Goal: Information Seeking & Learning: Learn about a topic

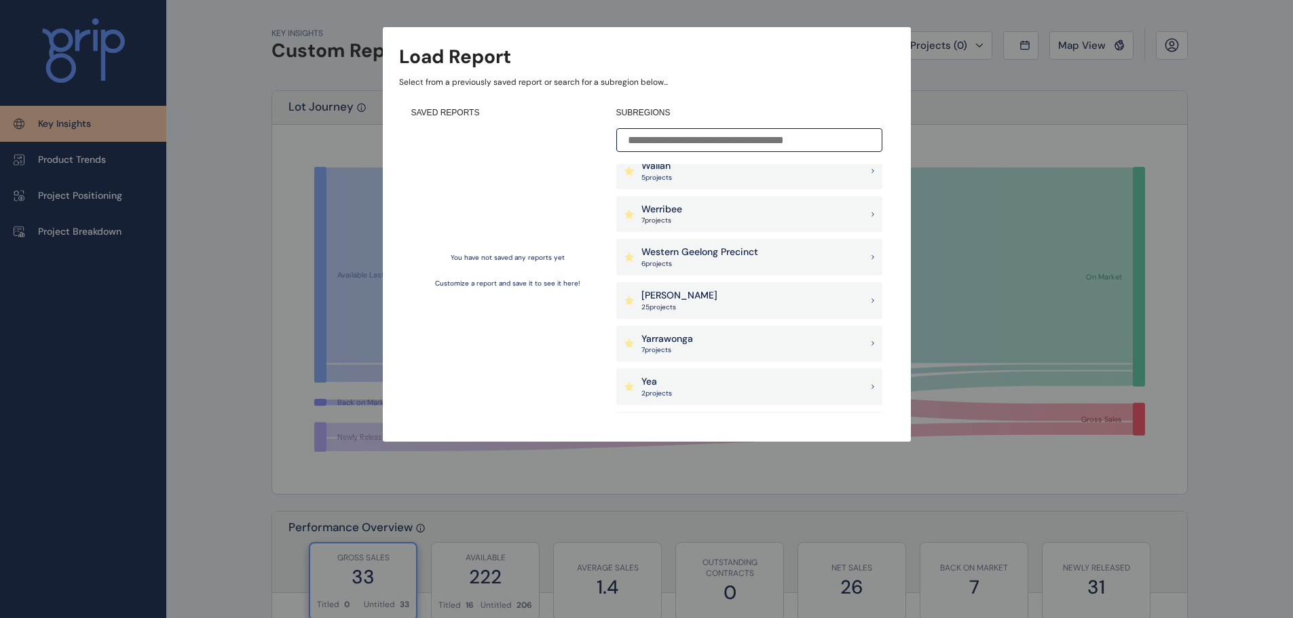
scroll to position [1364, 0]
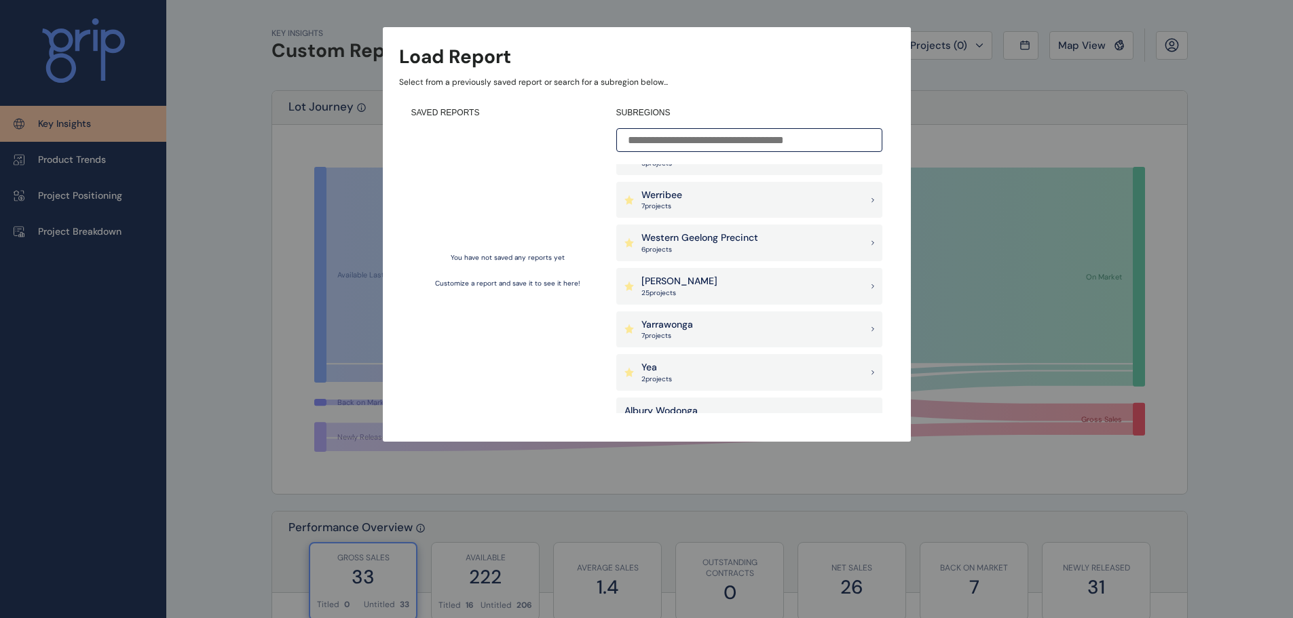
click at [657, 282] on p "[PERSON_NAME]" at bounding box center [679, 282] width 76 height 14
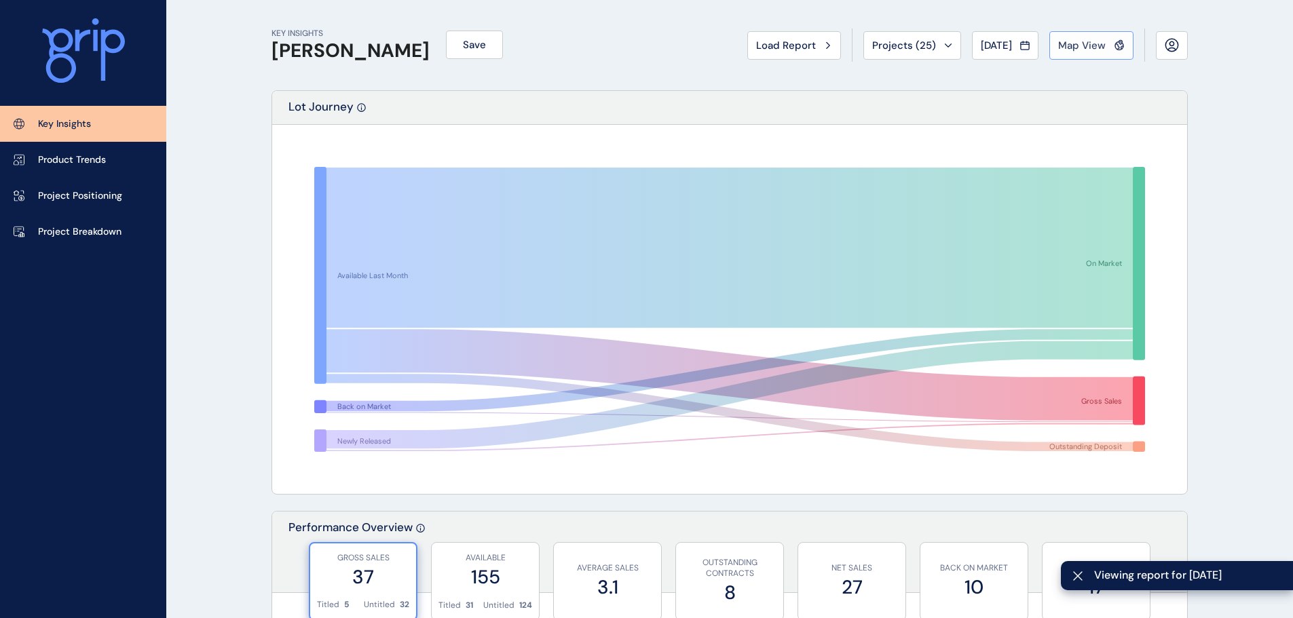
click at [1077, 43] on span "Map View" at bounding box center [1082, 46] width 48 height 14
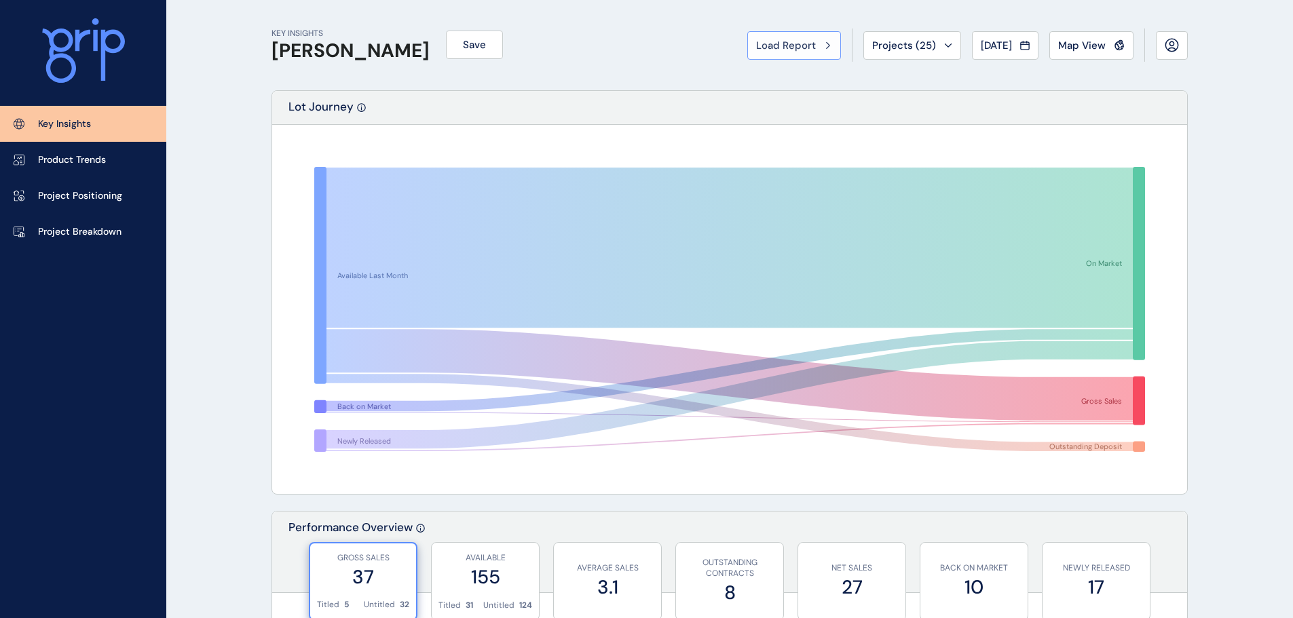
click at [812, 47] on div "Load Report" at bounding box center [794, 46] width 76 height 14
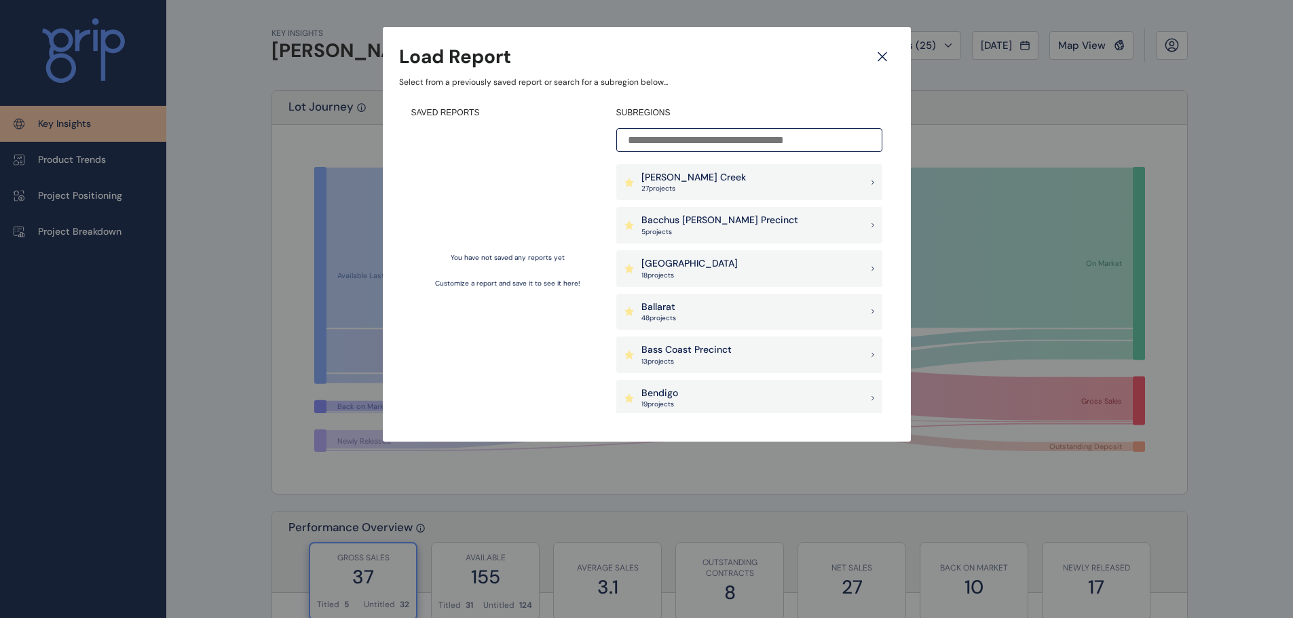
click at [879, 54] on icon at bounding box center [882, 57] width 8 height 8
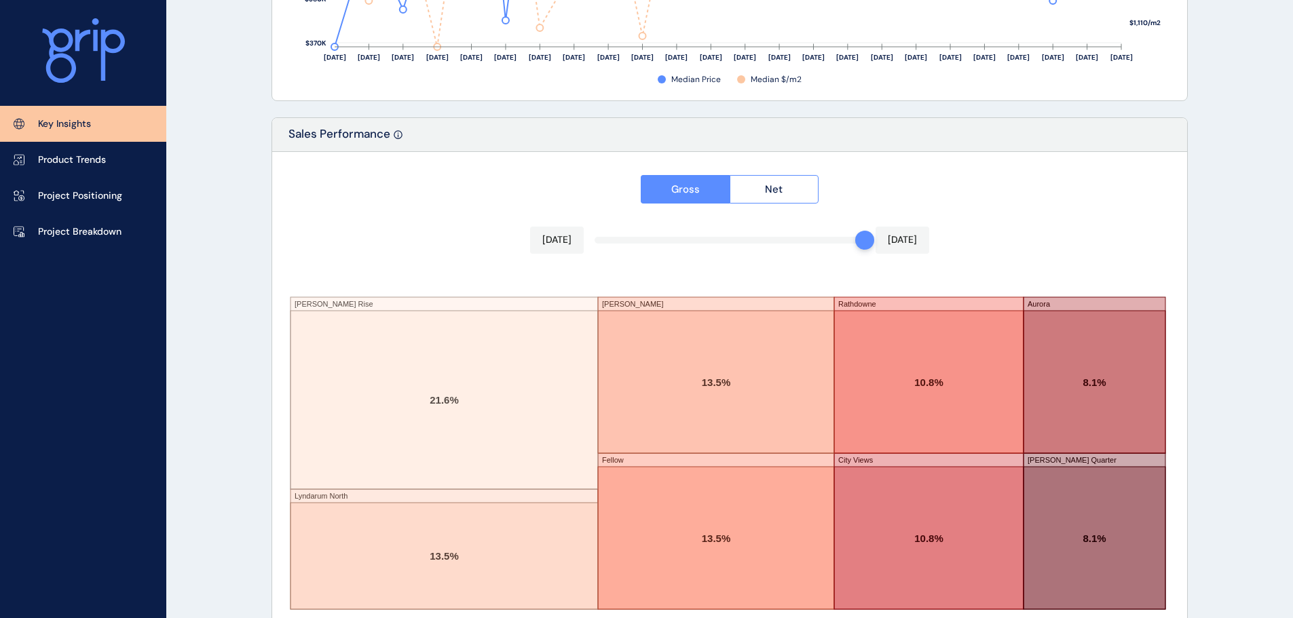
scroll to position [2239, 0]
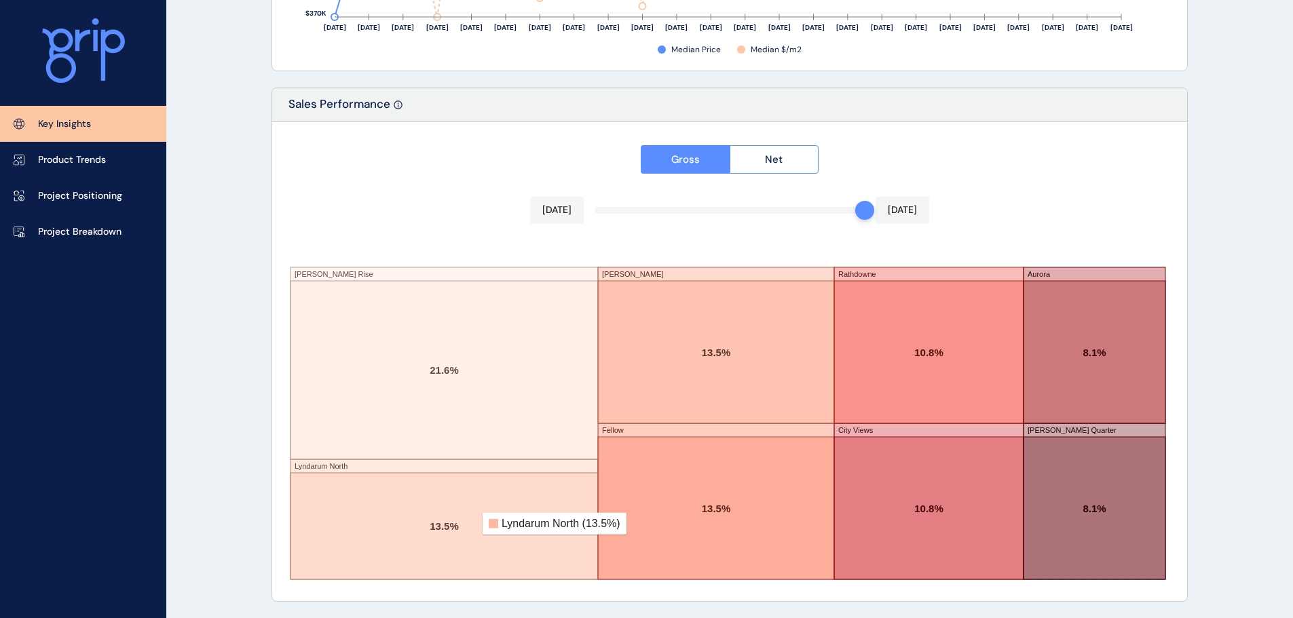
click at [473, 524] on rect at bounding box center [443, 526] width 307 height 107
click at [770, 153] on span "Net" at bounding box center [774, 160] width 18 height 14
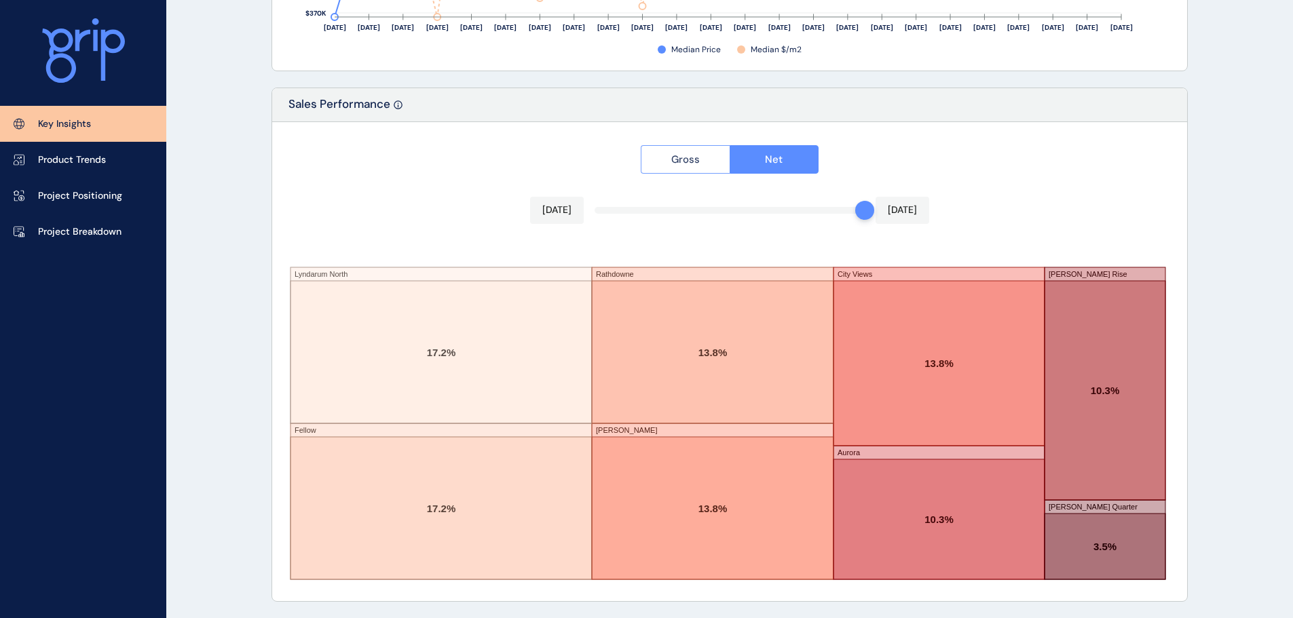
click at [669, 160] on button "Gross" at bounding box center [685, 159] width 89 height 29
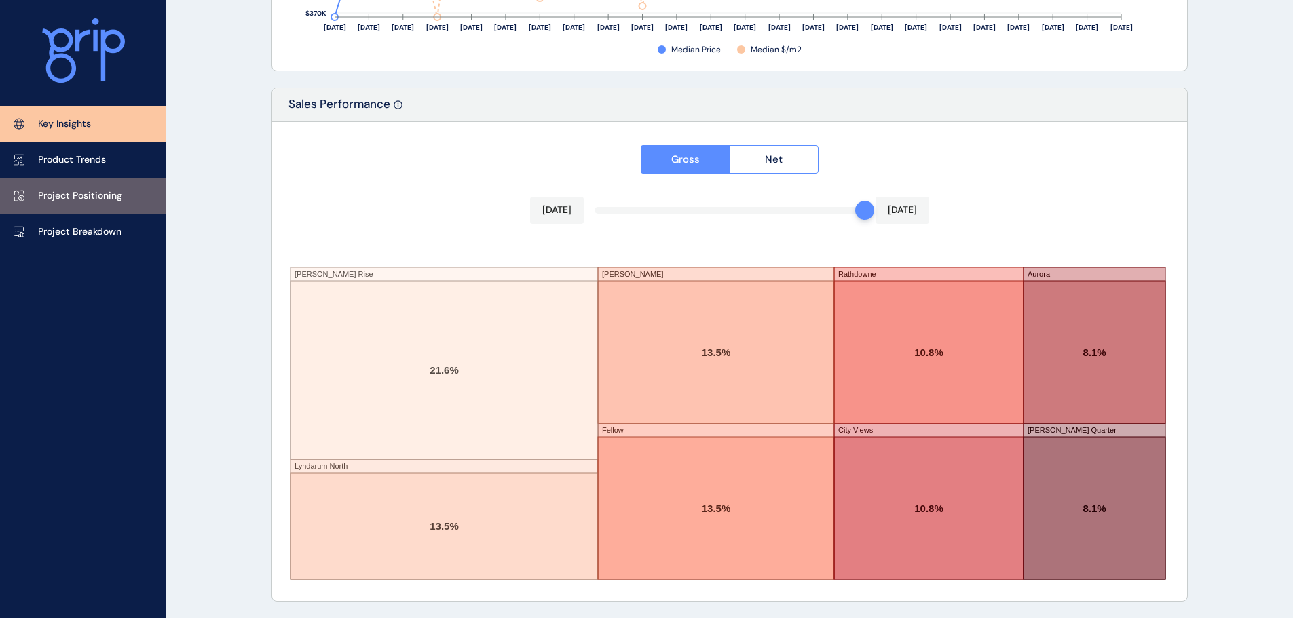
click at [79, 197] on p "Project Positioning" at bounding box center [80, 196] width 84 height 14
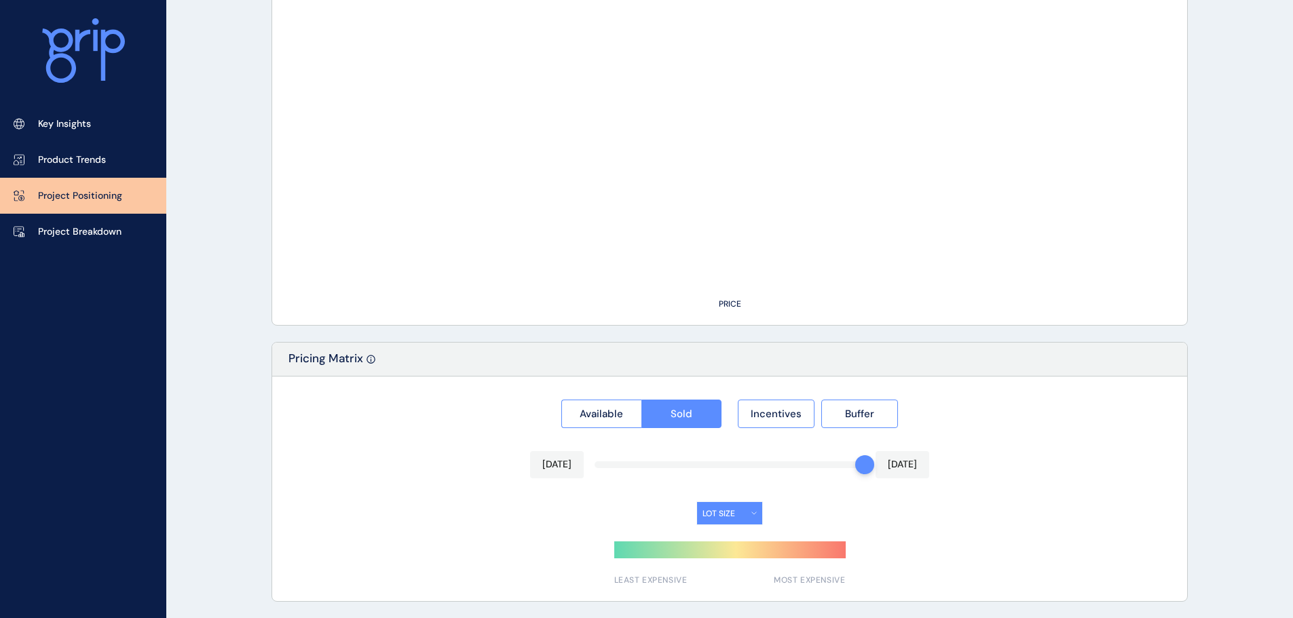
type input "**********"
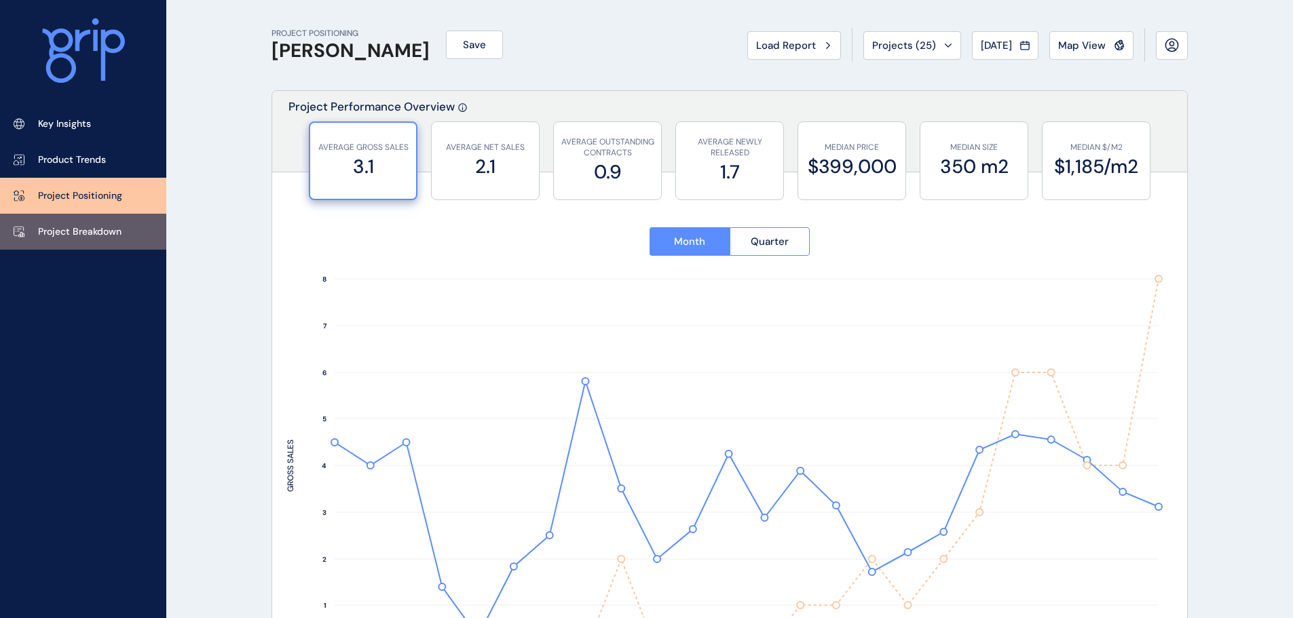
click at [77, 228] on p "Project Breakdown" at bounding box center [79, 232] width 83 height 14
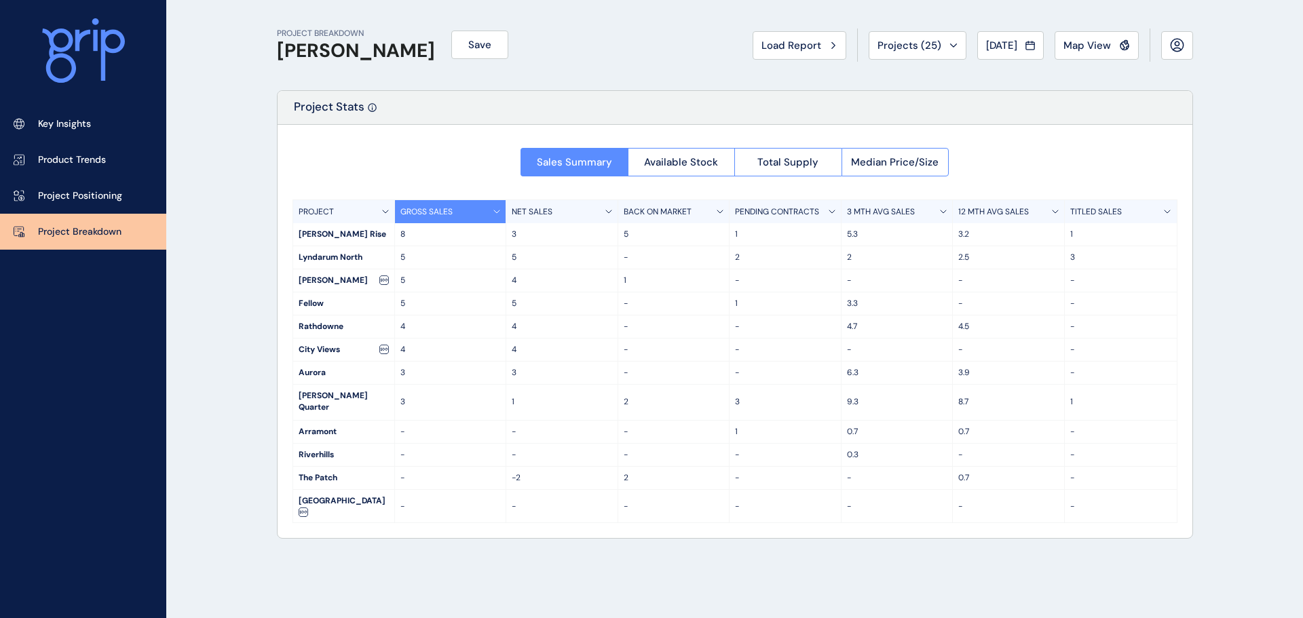
click at [383, 211] on icon at bounding box center [385, 211] width 5 height 3
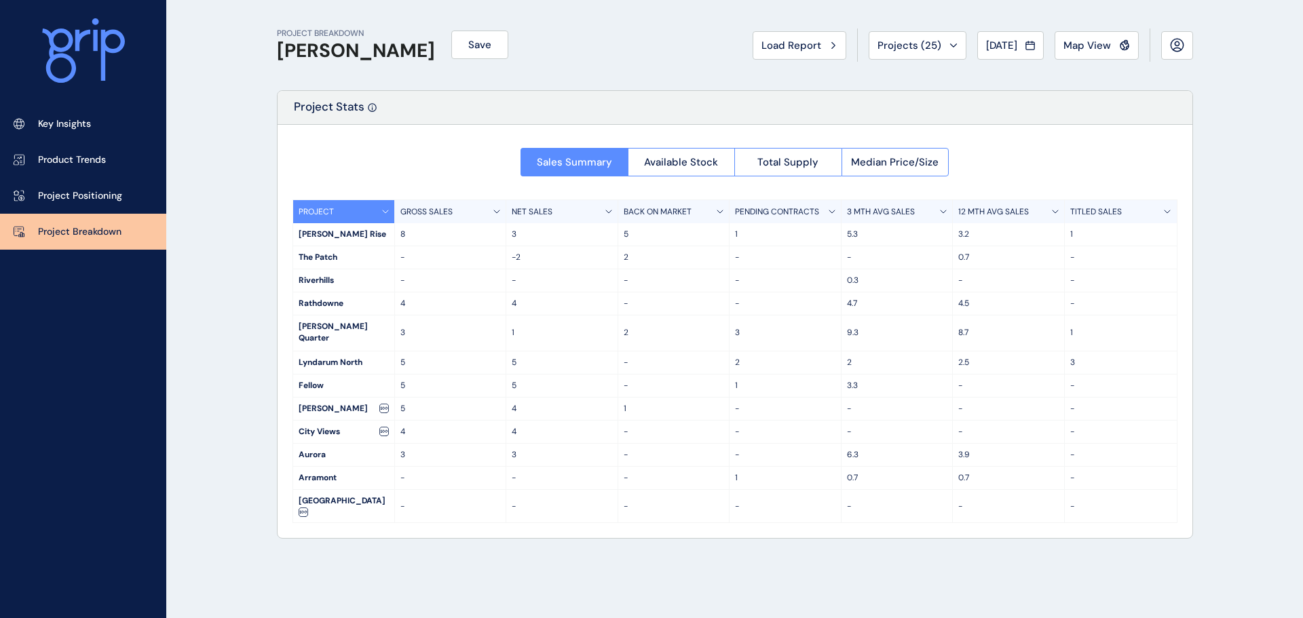
click at [383, 211] on icon at bounding box center [385, 211] width 5 height 3
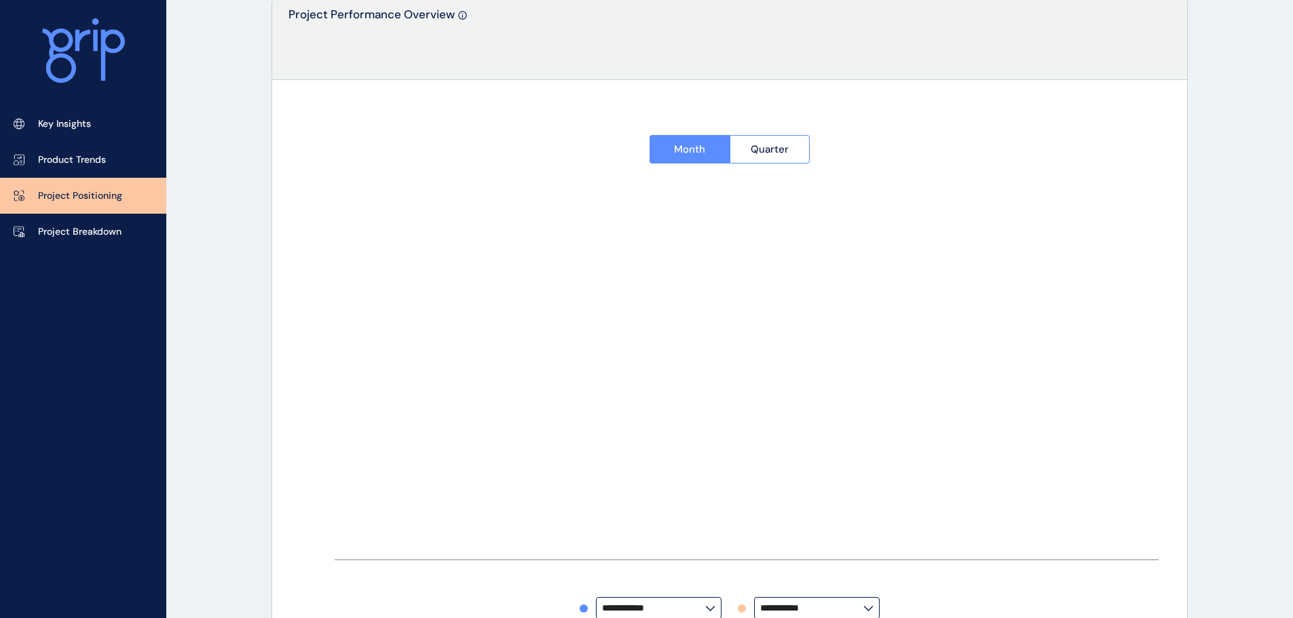
type input "**********"
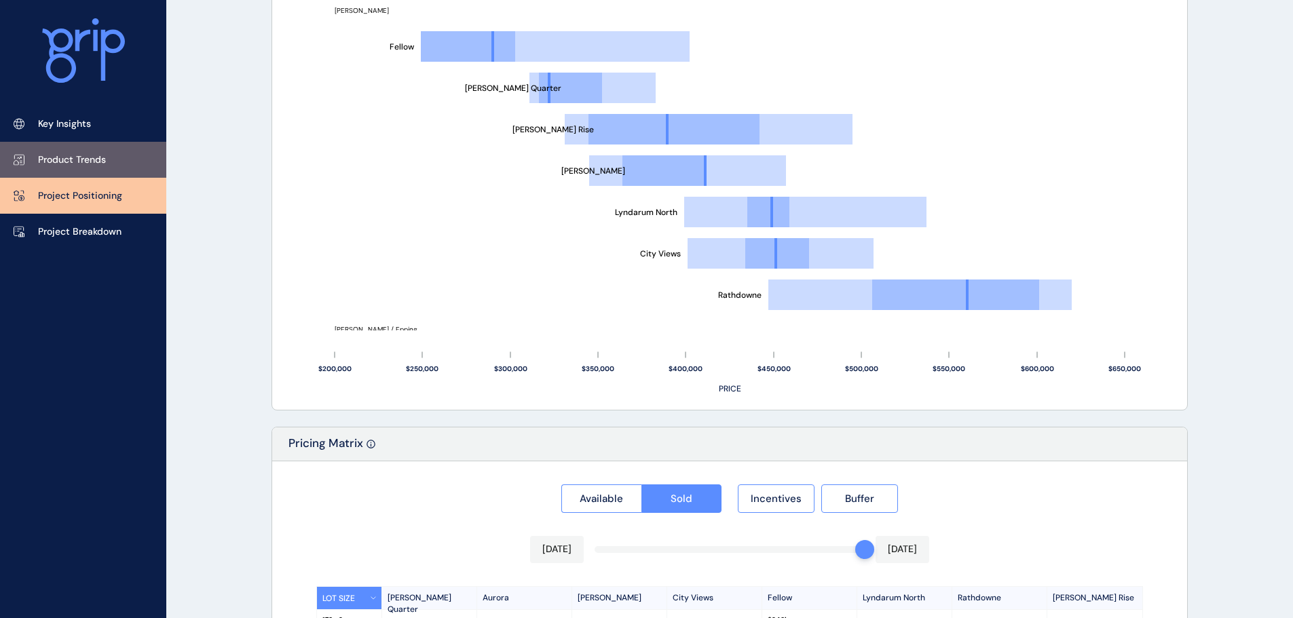
scroll to position [872, 0]
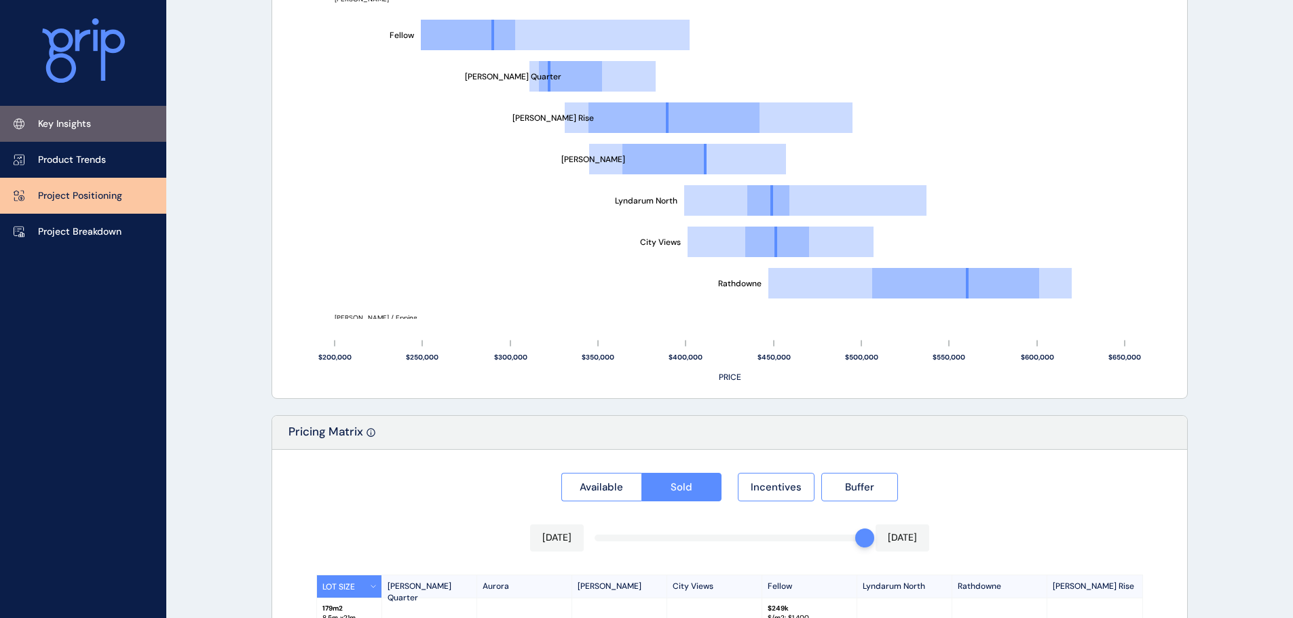
click at [50, 123] on p "Key Insights" at bounding box center [64, 124] width 53 height 14
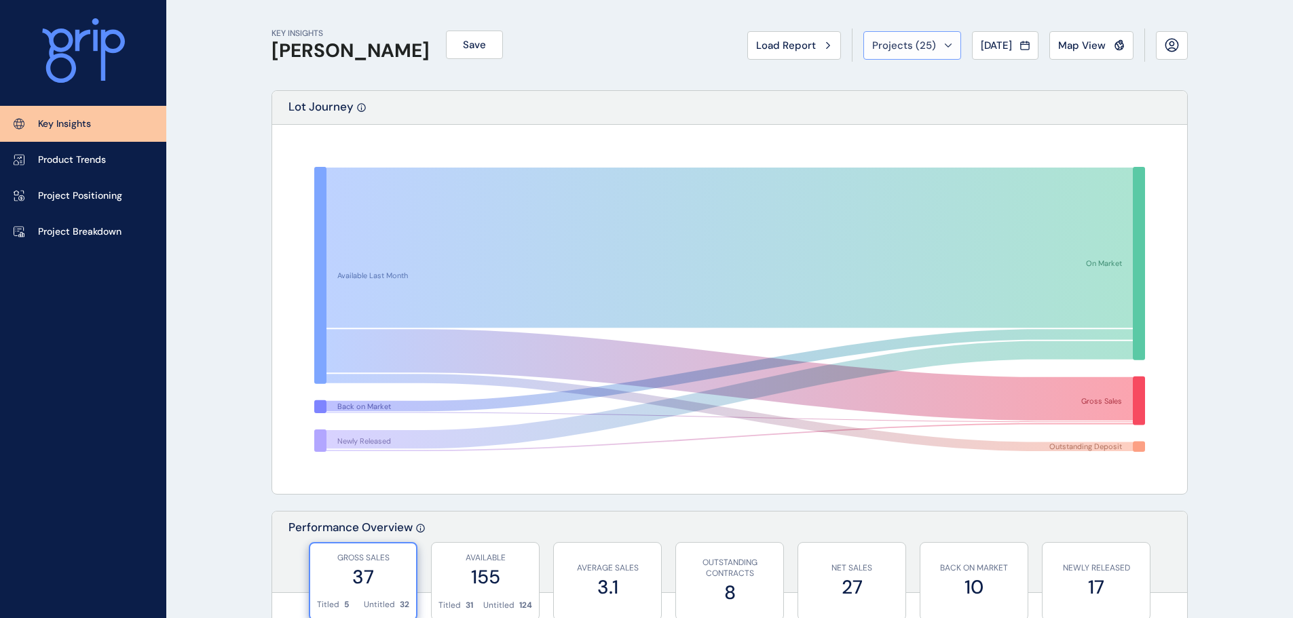
click at [912, 43] on span "Projects ( 25 )" at bounding box center [904, 46] width 64 height 14
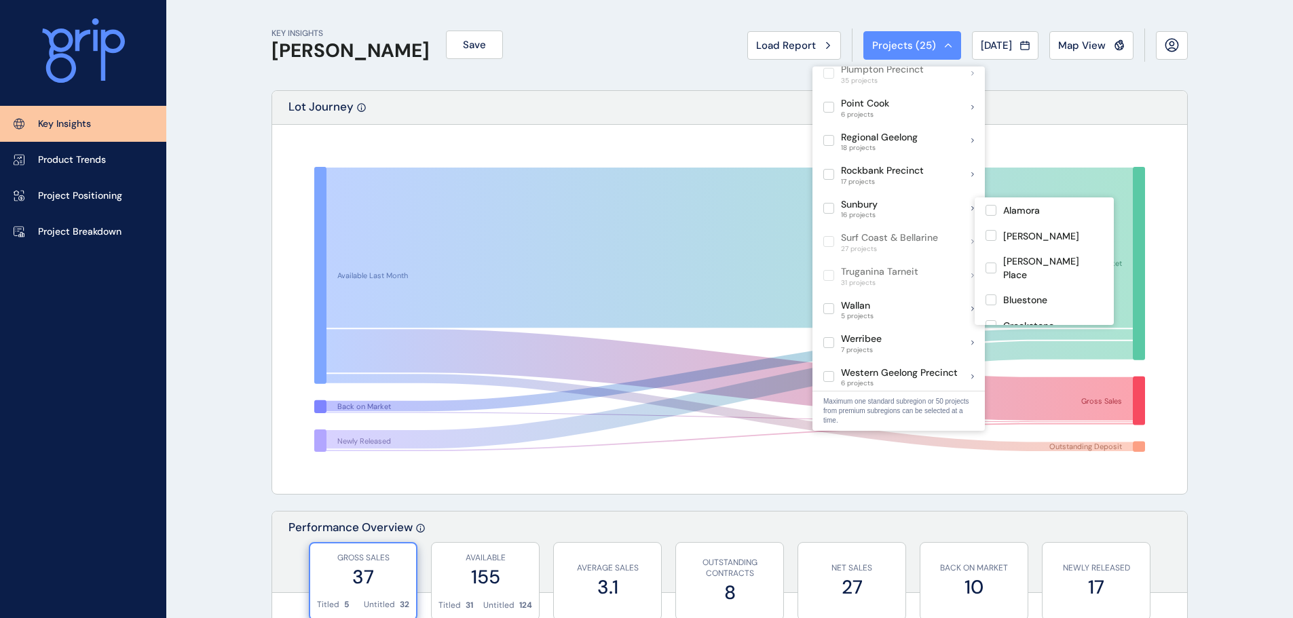
scroll to position [921, 0]
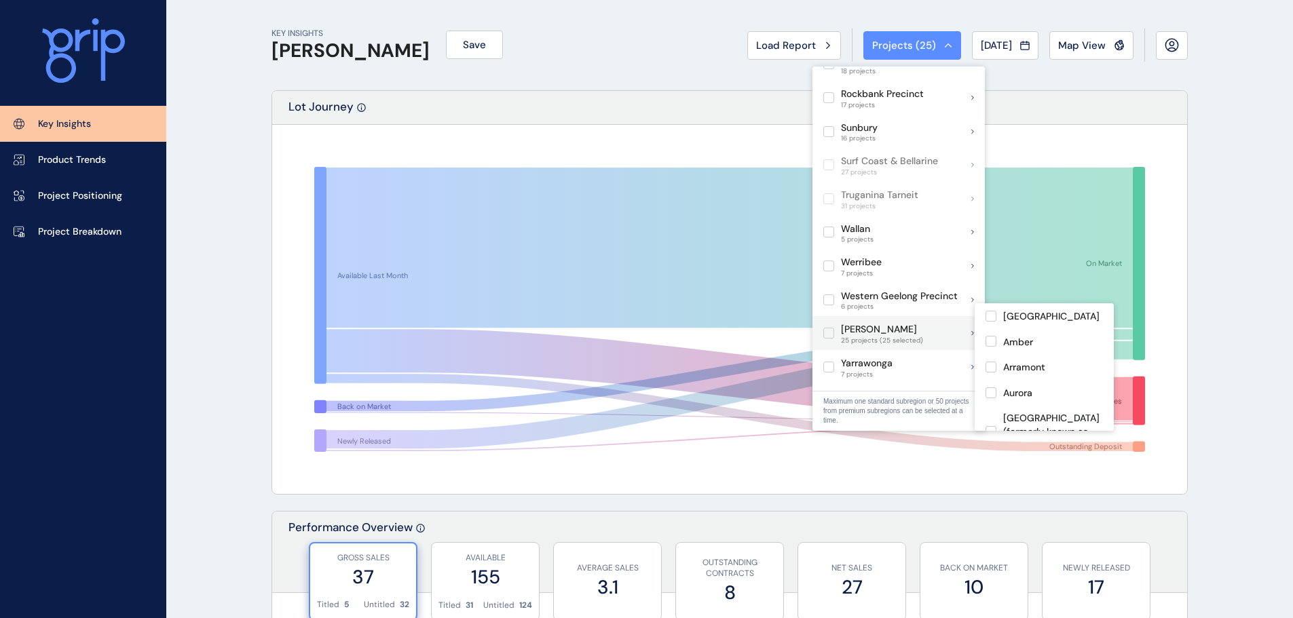
click at [870, 323] on p "Wollert" at bounding box center [882, 330] width 82 height 14
click at [870, 323] on p "Wollert" at bounding box center [879, 330] width 76 height 14
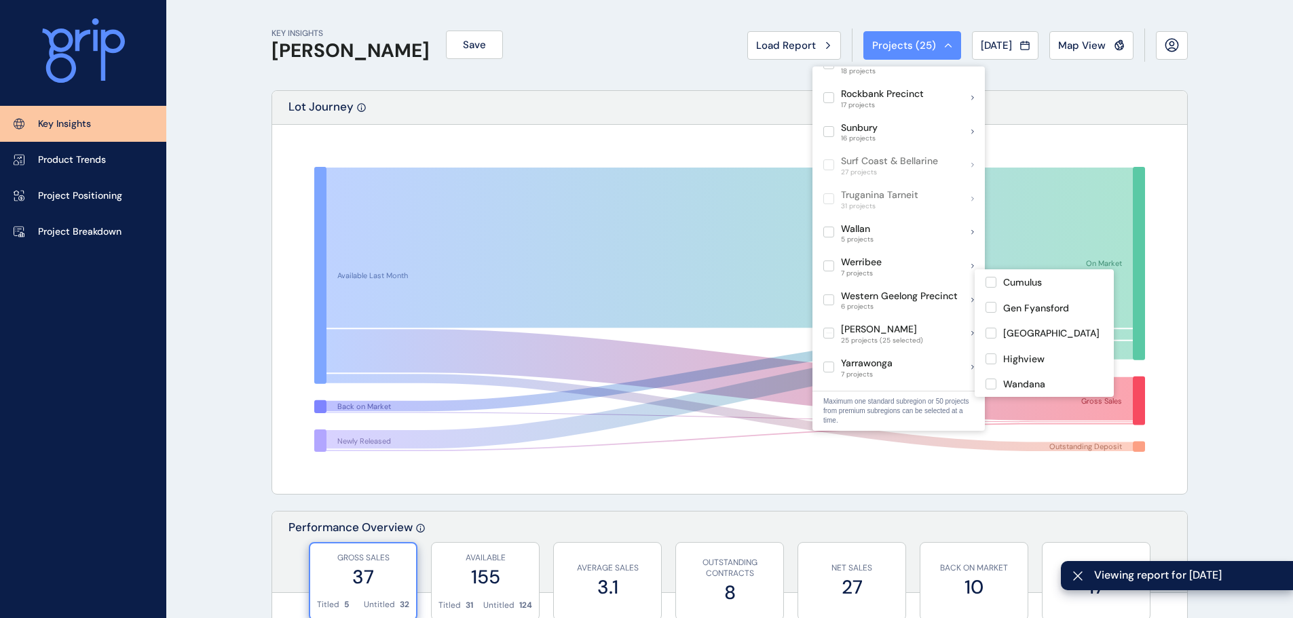
click at [639, 142] on rect at bounding box center [729, 309] width 885 height 339
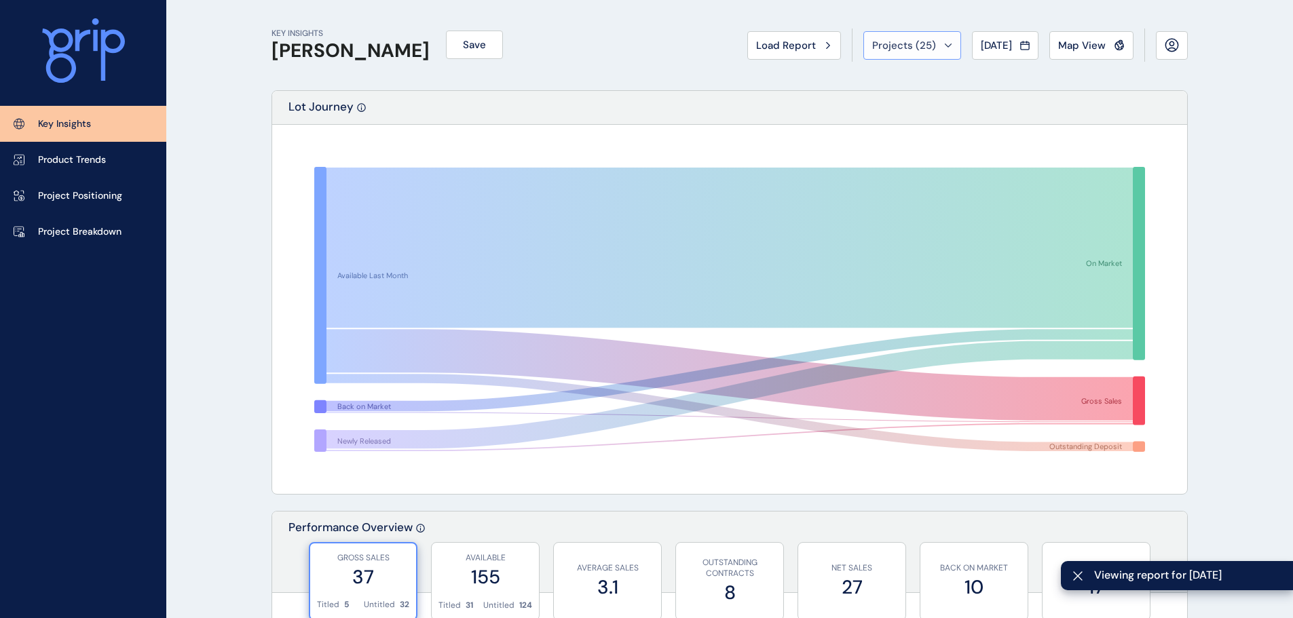
click at [944, 47] on icon at bounding box center [948, 45] width 8 height 4
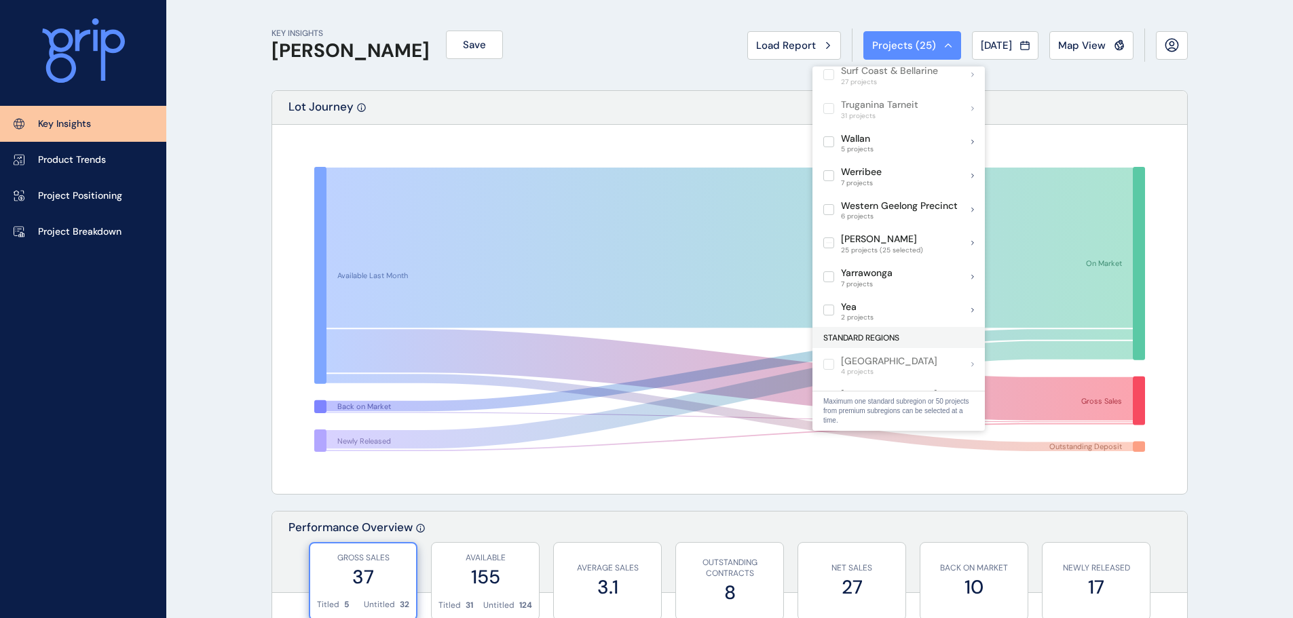
scroll to position [1010, 0]
click at [454, 145] on rect at bounding box center [729, 309] width 885 height 339
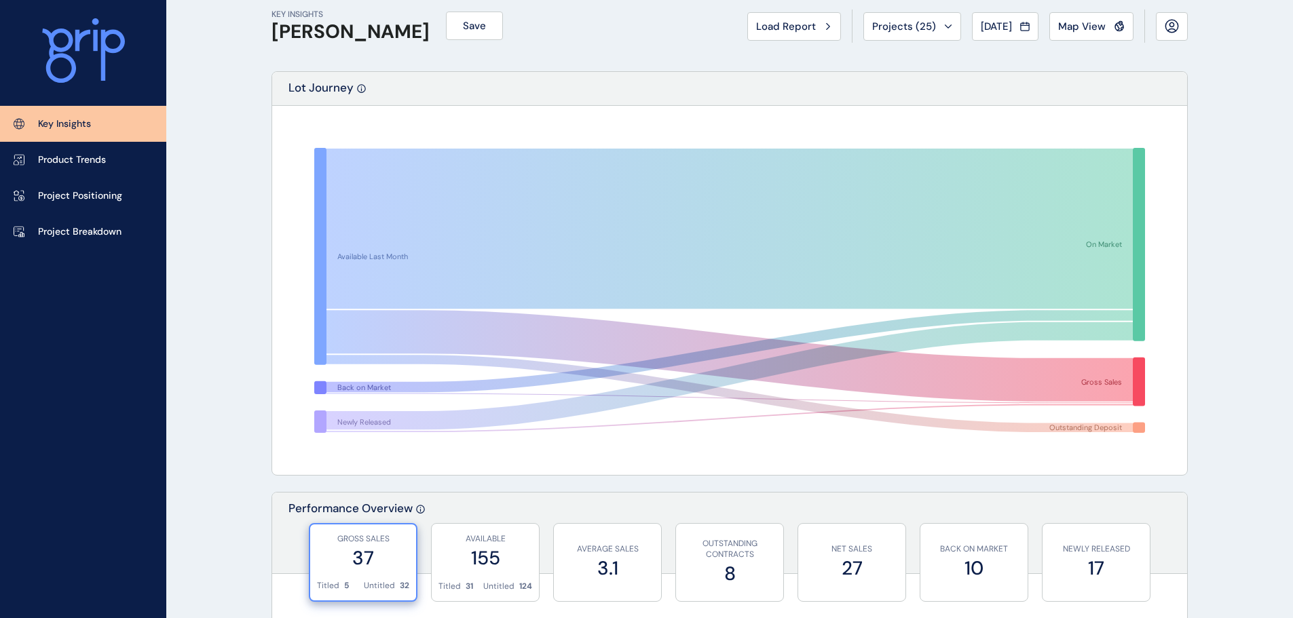
scroll to position [0, 0]
